Goal: Information Seeking & Learning: Learn about a topic

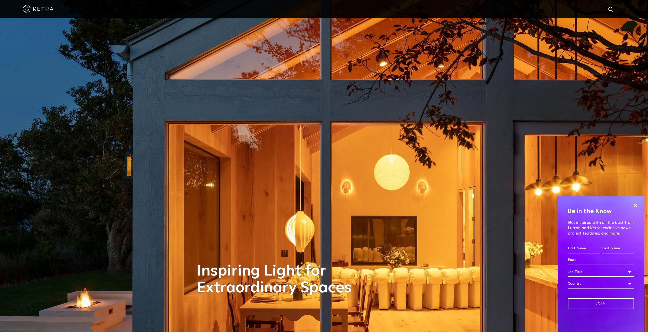
click at [625, 9] on img at bounding box center [622, 8] width 6 height 5
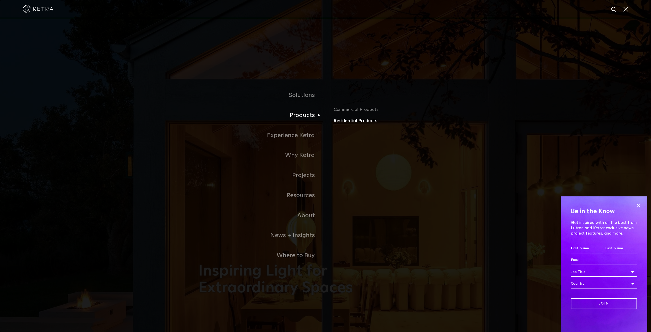
click at [337, 121] on link "Residential Products" at bounding box center [393, 120] width 119 height 7
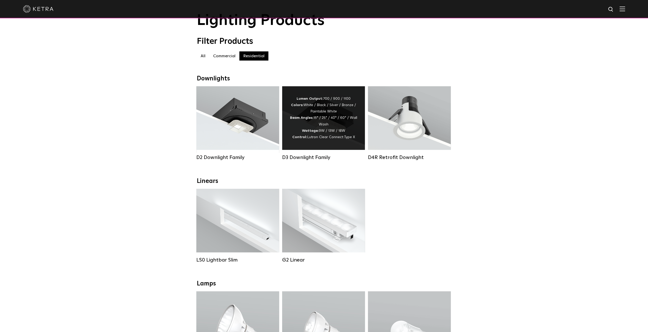
scroll to position [76, 0]
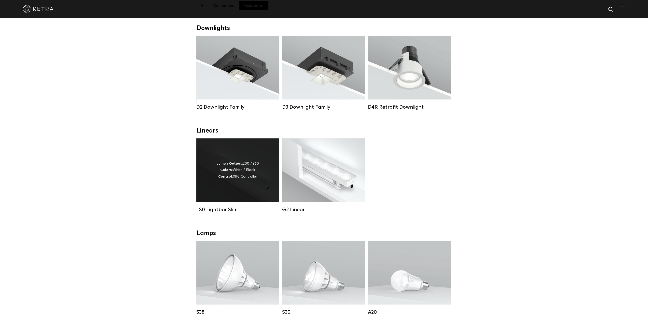
click at [227, 177] on div "Lumen Output: 200 / 350 Colors: White / Black Control: X96 Controller" at bounding box center [237, 170] width 42 height 19
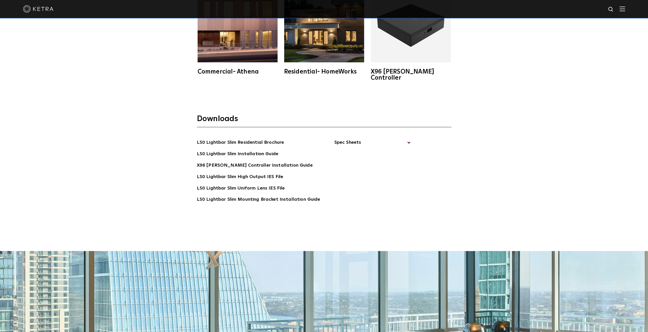
scroll to position [1176, 0]
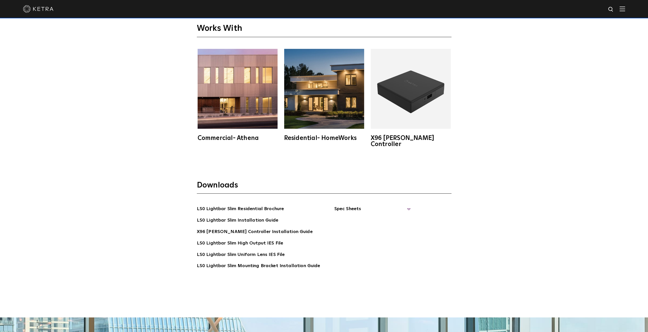
click at [403, 205] on span "Spec Sheets" at bounding box center [372, 210] width 76 height 11
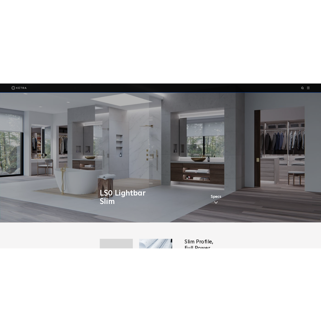
scroll to position [0, 0]
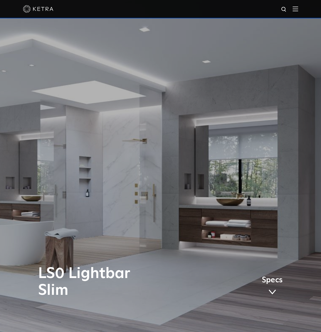
click at [298, 7] on img at bounding box center [296, 8] width 6 height 5
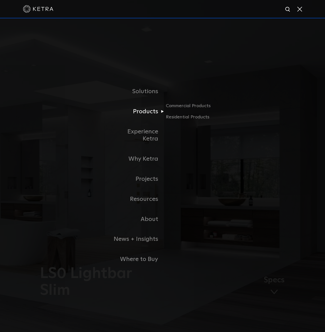
click at [149, 116] on link "Products" at bounding box center [136, 112] width 52 height 20
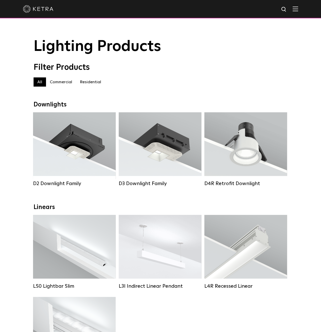
click at [93, 84] on label "Residential" at bounding box center [90, 81] width 29 height 9
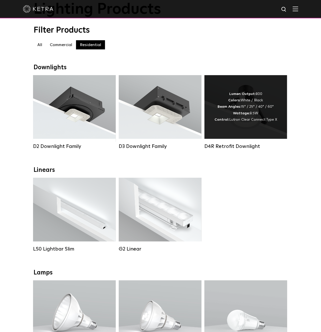
scroll to position [25, 0]
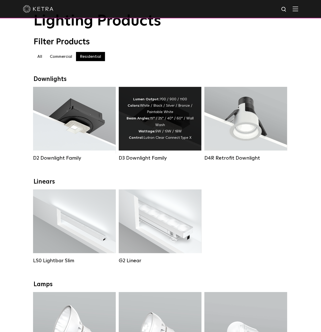
click at [165, 122] on div "Lumen Output: 700 / 900 / 1100 Colors: White / Black / Silver / Bronze / Painta…" at bounding box center [159, 118] width 67 height 45
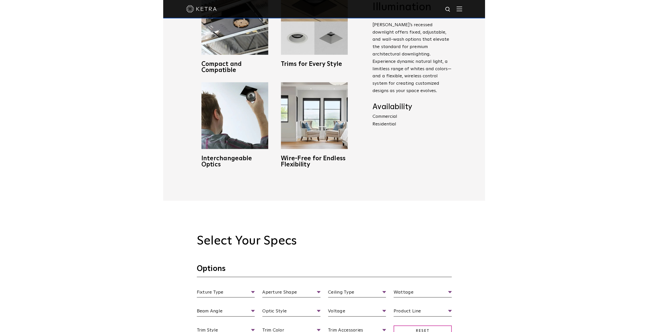
scroll to position [377, 0]
